Goal: Task Accomplishment & Management: Use online tool/utility

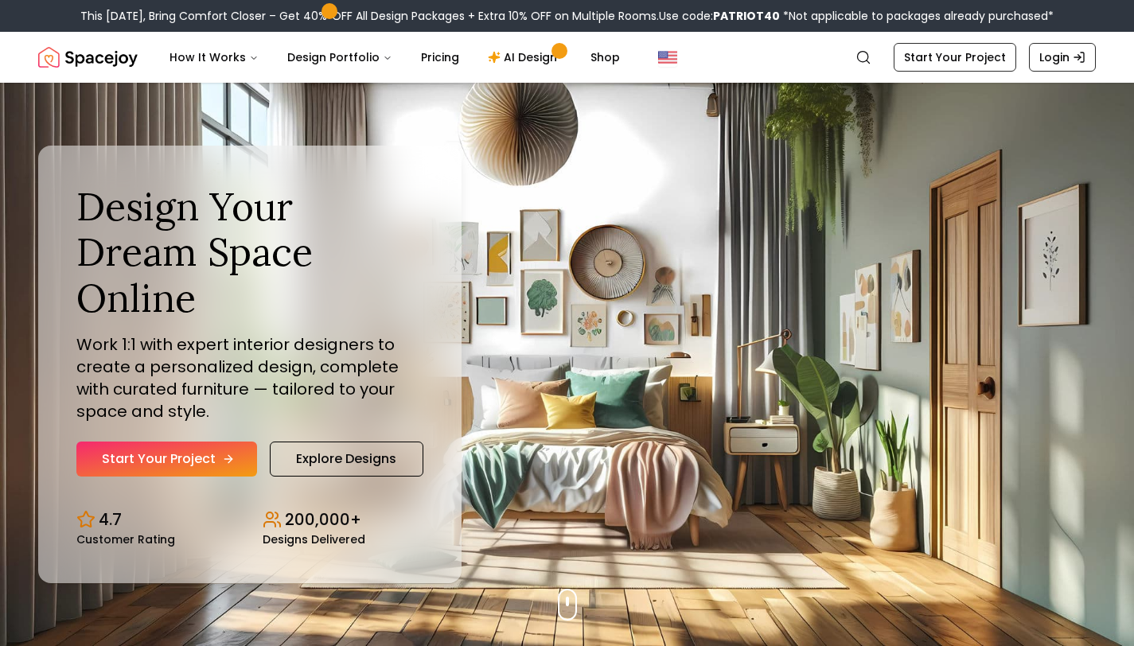
click at [222, 453] on icon "Hero section" at bounding box center [228, 459] width 13 height 13
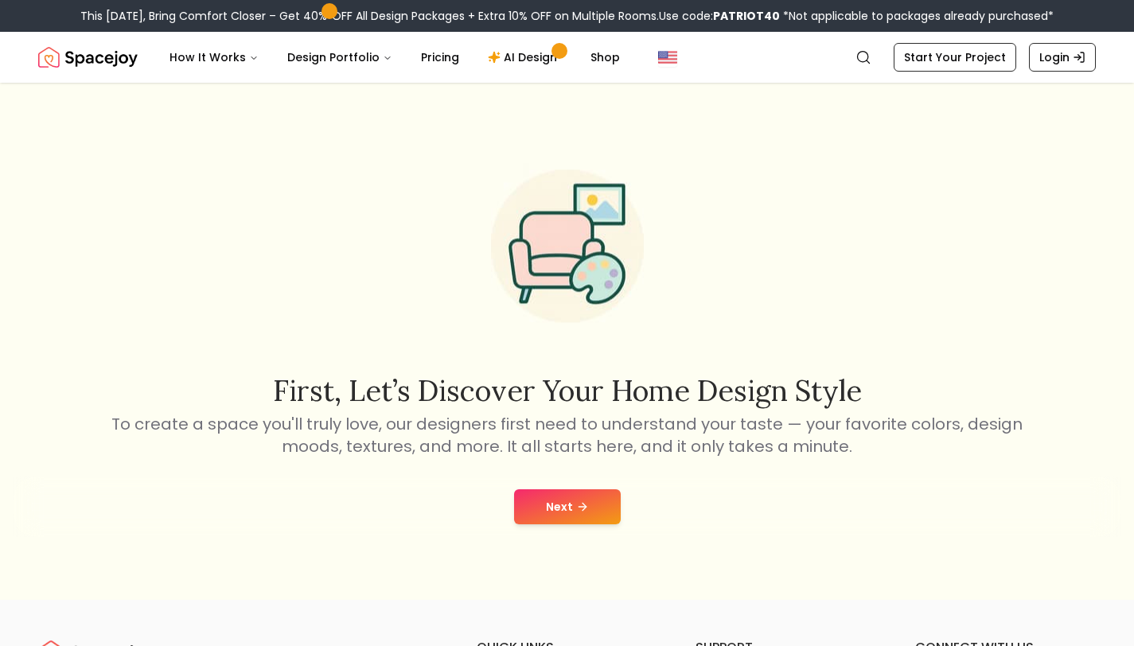
click at [571, 510] on button "Next" at bounding box center [567, 506] width 107 height 35
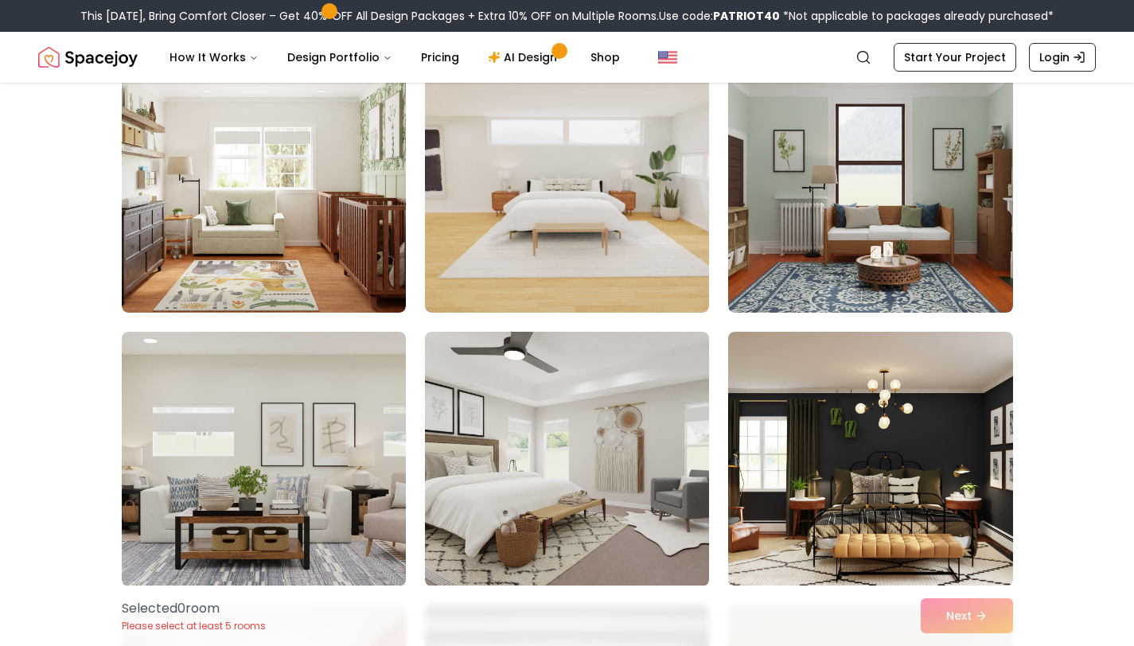
scroll to position [2574, 0]
